Goal: Task Accomplishment & Management: Manage account settings

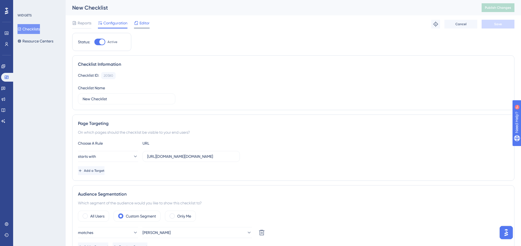
click at [139, 20] on div "Editor" at bounding box center [142, 23] width 16 height 7
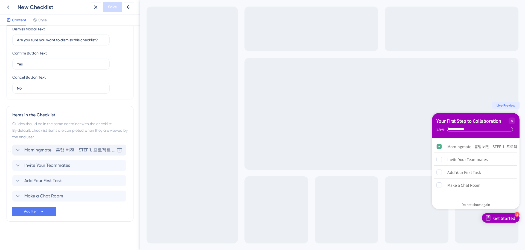
click at [65, 154] on div "Morningmate - 홈탭 버전 - STEP 1. 프로젝트 만들기 Delete" at bounding box center [69, 149] width 114 height 11
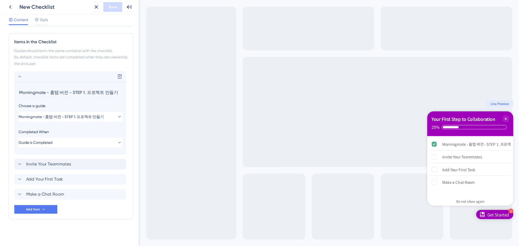
scroll to position [229, 0]
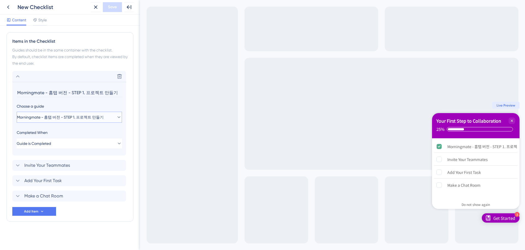
click at [103, 118] on span "Morningmate - 홈탭 버전 - STEP 1. 프로젝트 만들기" at bounding box center [60, 117] width 87 height 7
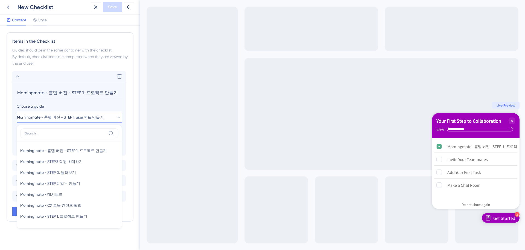
click at [140, 144] on div "Exit Full Screen 3 Get Started Your First Step to Collaboration 25% Morningmate…" at bounding box center [332, 125] width 385 height 250
click at [85, 91] on input "Morningmate - 홈탭 버전 - STEP 1. 프로젝트 만들기" at bounding box center [70, 93] width 106 height 8
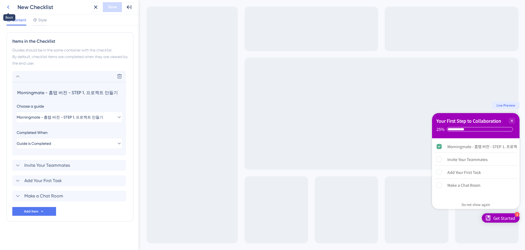
click at [8, 7] on icon at bounding box center [8, 7] width 2 height 4
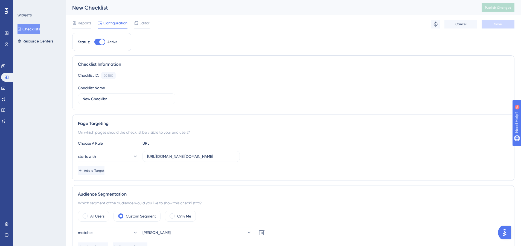
click at [8, 7] on icon at bounding box center [6, 10] width 3 height 7
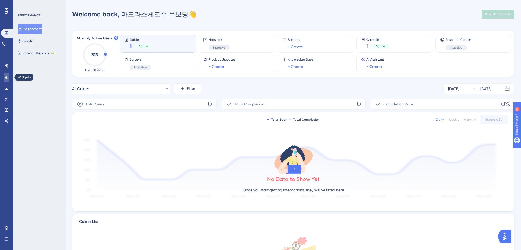
click at [6, 79] on icon at bounding box center [6, 77] width 4 height 4
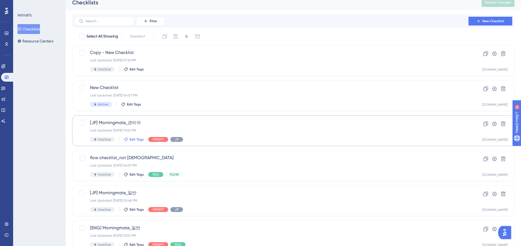
scroll to position [10, 0]
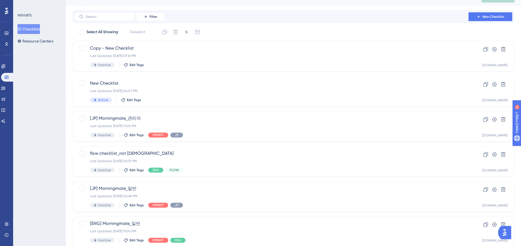
click at [4, 70] on div "Engagement" at bounding box center [6, 66] width 11 height 9
click at [5, 68] on icon at bounding box center [3, 66] width 4 height 4
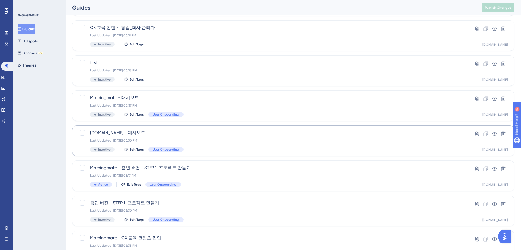
scroll to position [67, 0]
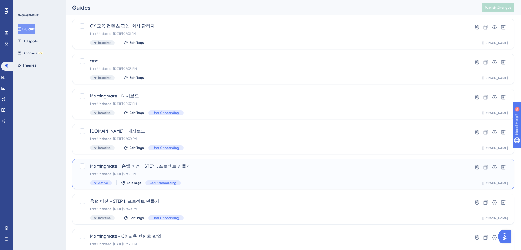
click at [202, 169] on span "Morningmate - 홈탭 버전 - STEP 1. 프로젝트 만들기" at bounding box center [271, 166] width 363 height 7
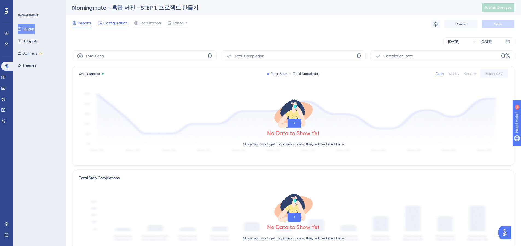
click at [111, 25] on span "Configuration" at bounding box center [115, 23] width 24 height 7
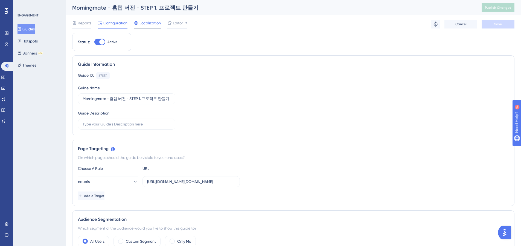
click at [146, 25] on span "Localization" at bounding box center [149, 23] width 21 height 7
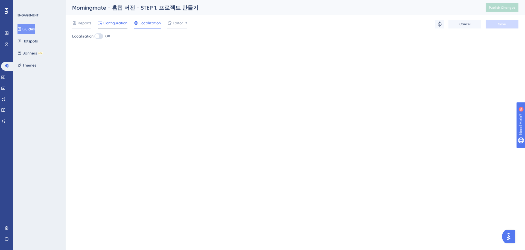
click at [111, 21] on span "Configuration" at bounding box center [115, 23] width 24 height 7
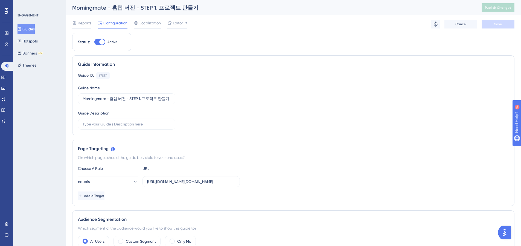
click at [97, 41] on div at bounding box center [99, 42] width 11 height 7
click at [94, 42] on input "Active" at bounding box center [94, 42] width 0 height 0
checkbox input "false"
click at [504, 24] on button "Save" at bounding box center [498, 24] width 33 height 9
